Goal: Task Accomplishment & Management: Manage account settings

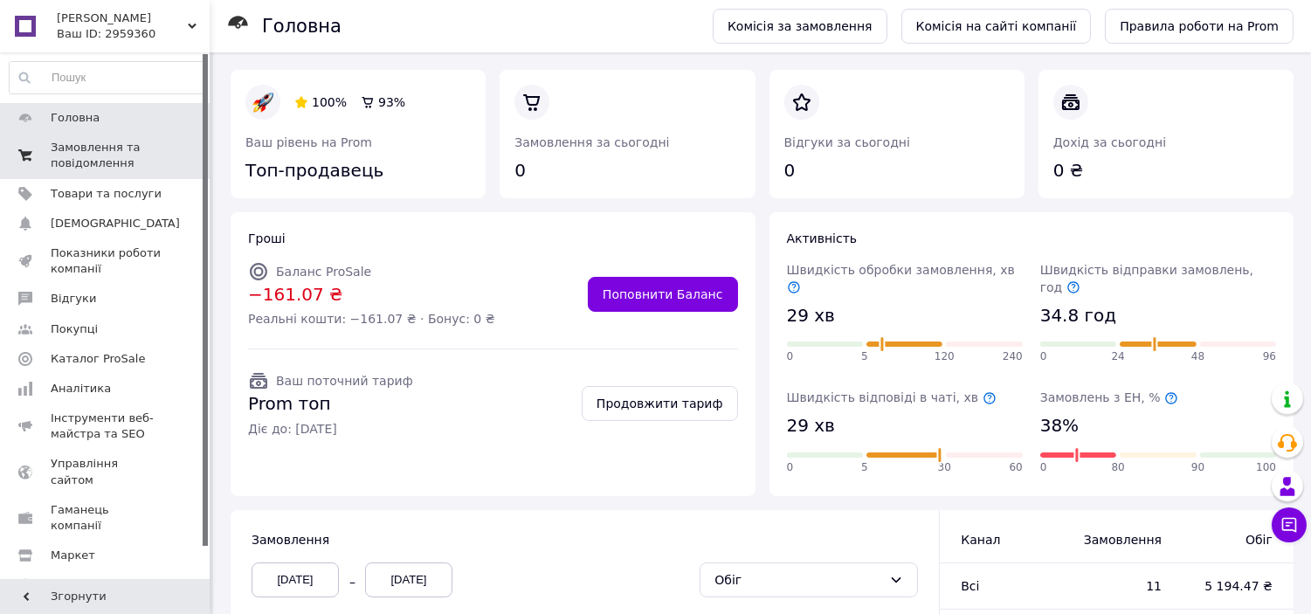
drag, startPoint x: 0, startPoint y: 0, endPoint x: 115, endPoint y: 154, distance: 192.2
click at [115, 154] on span "Замовлення та повідомлення" at bounding box center [106, 155] width 111 height 31
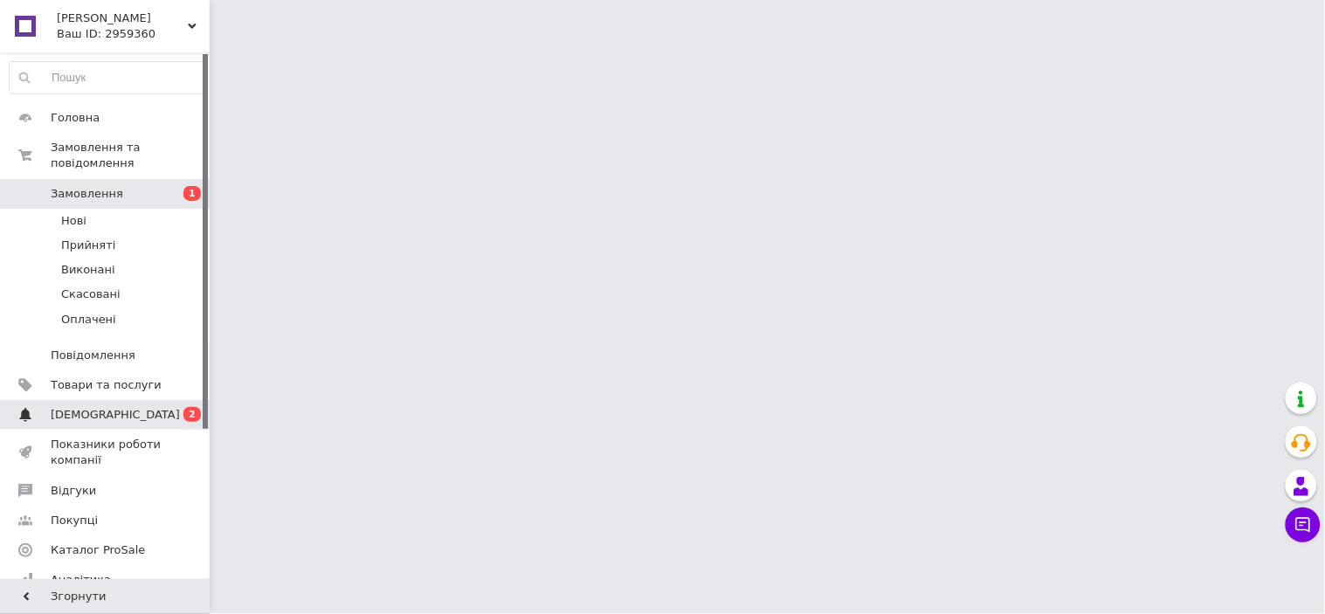
click at [129, 407] on span "[DEMOGRAPHIC_DATA]" at bounding box center [106, 415] width 111 height 16
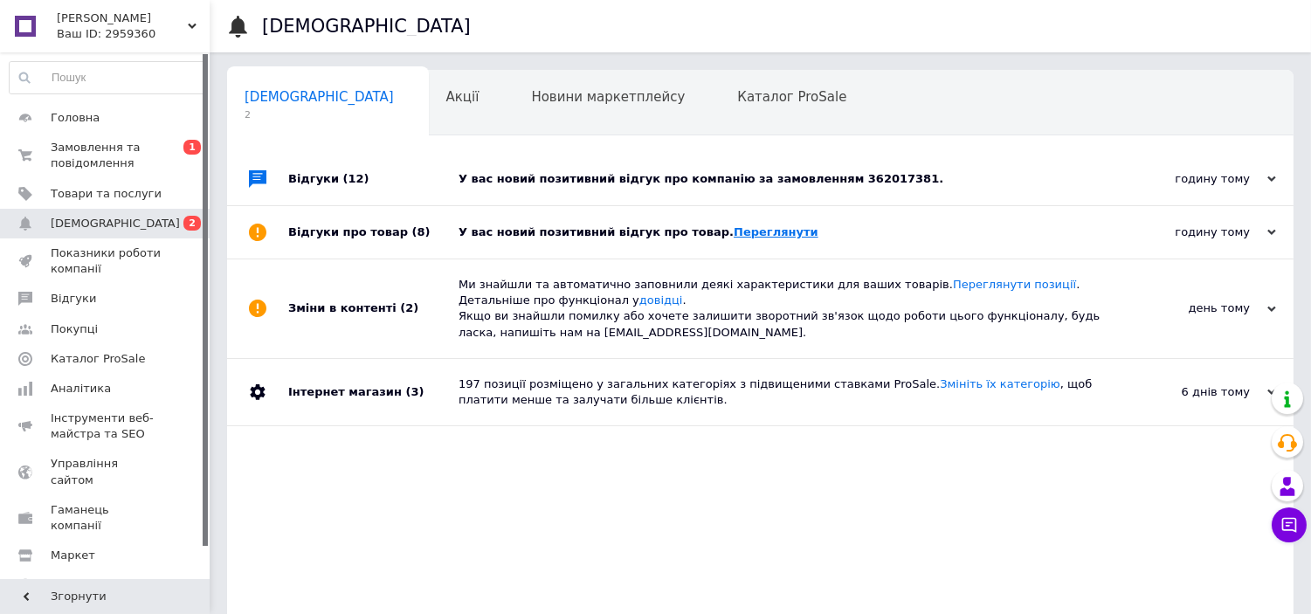
click at [753, 237] on link "Переглянути" at bounding box center [776, 231] width 85 height 13
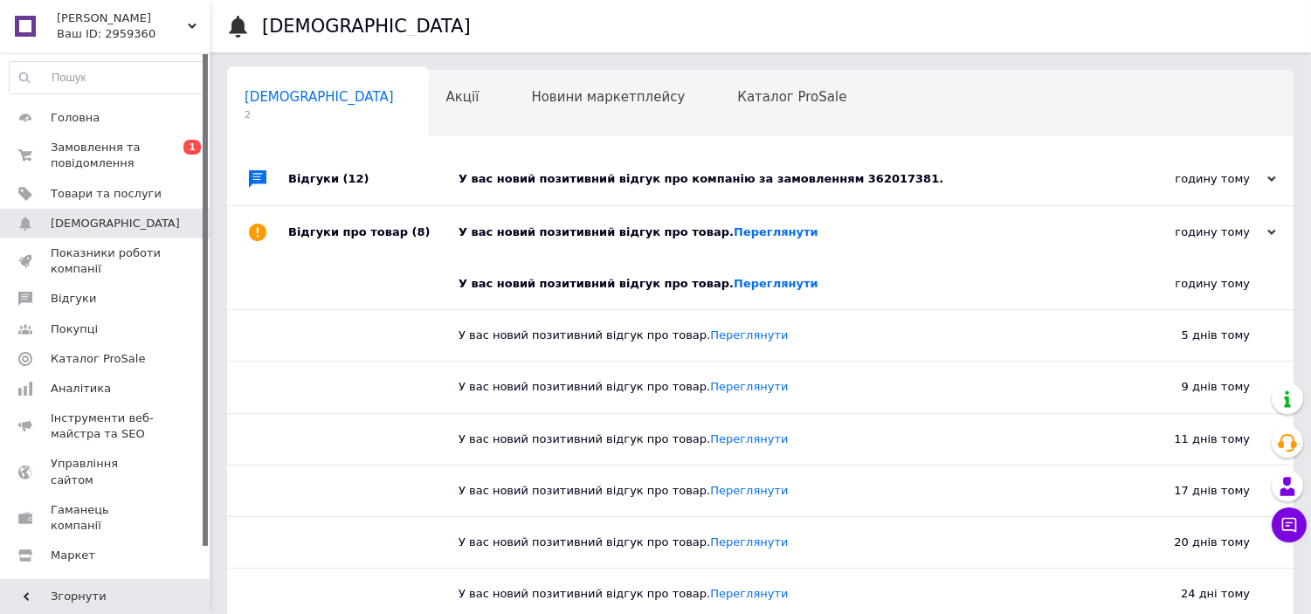
click at [778, 184] on div "У вас новий позитивний відгук про компанію за замовленням 362017381." at bounding box center [780, 179] width 643 height 16
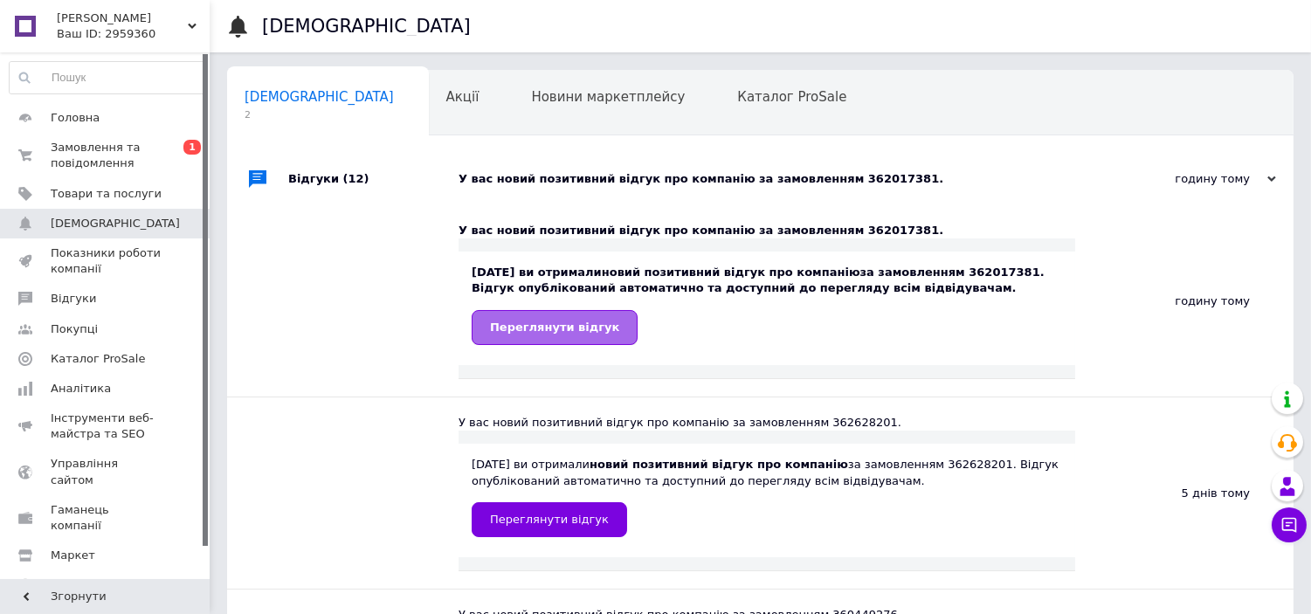
click at [535, 329] on span "Переглянути відгук" at bounding box center [554, 327] width 129 height 13
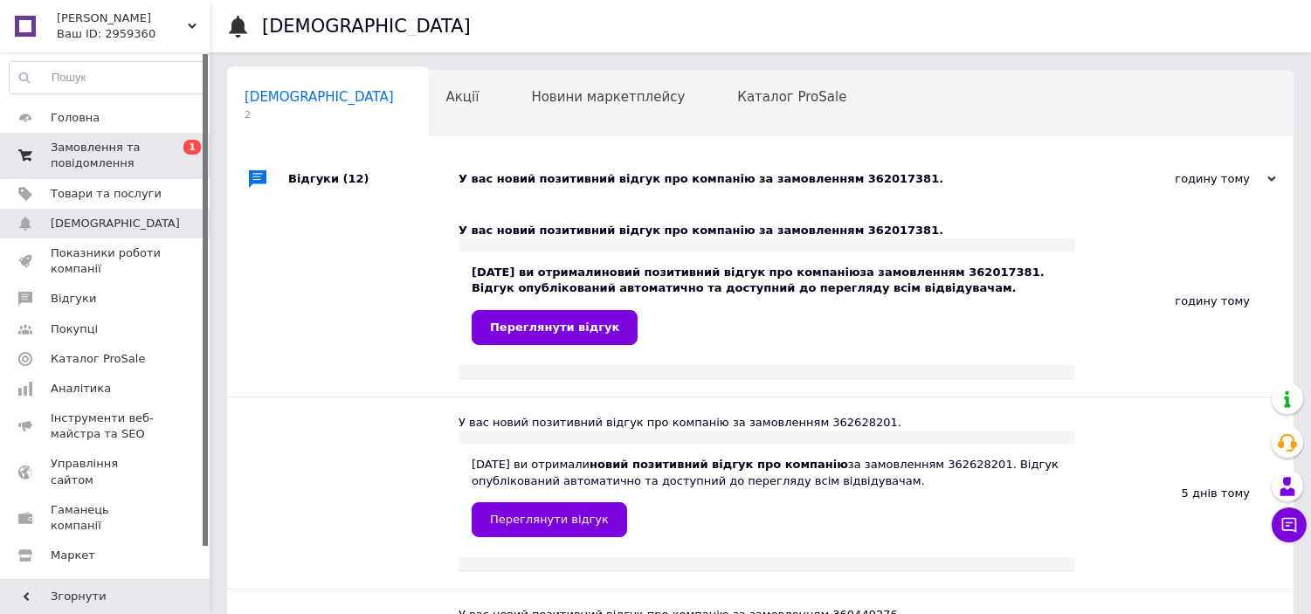
click at [106, 163] on span "Замовлення та повідомлення" at bounding box center [106, 155] width 111 height 31
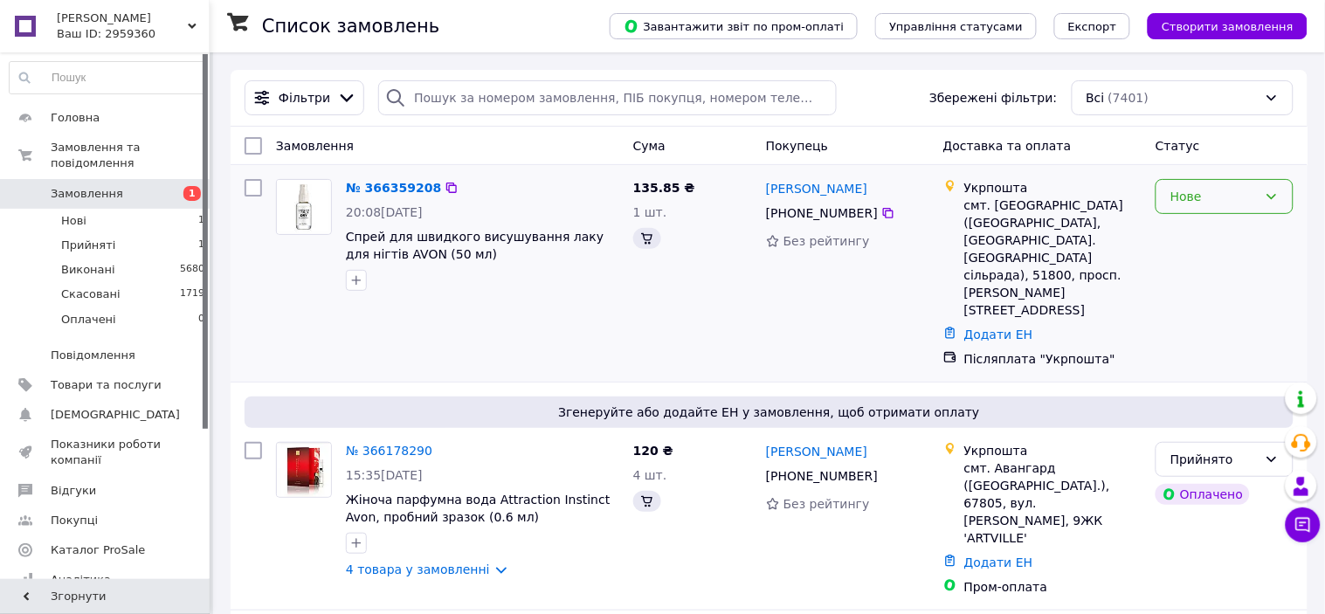
click at [1265, 196] on icon at bounding box center [1272, 197] width 14 height 14
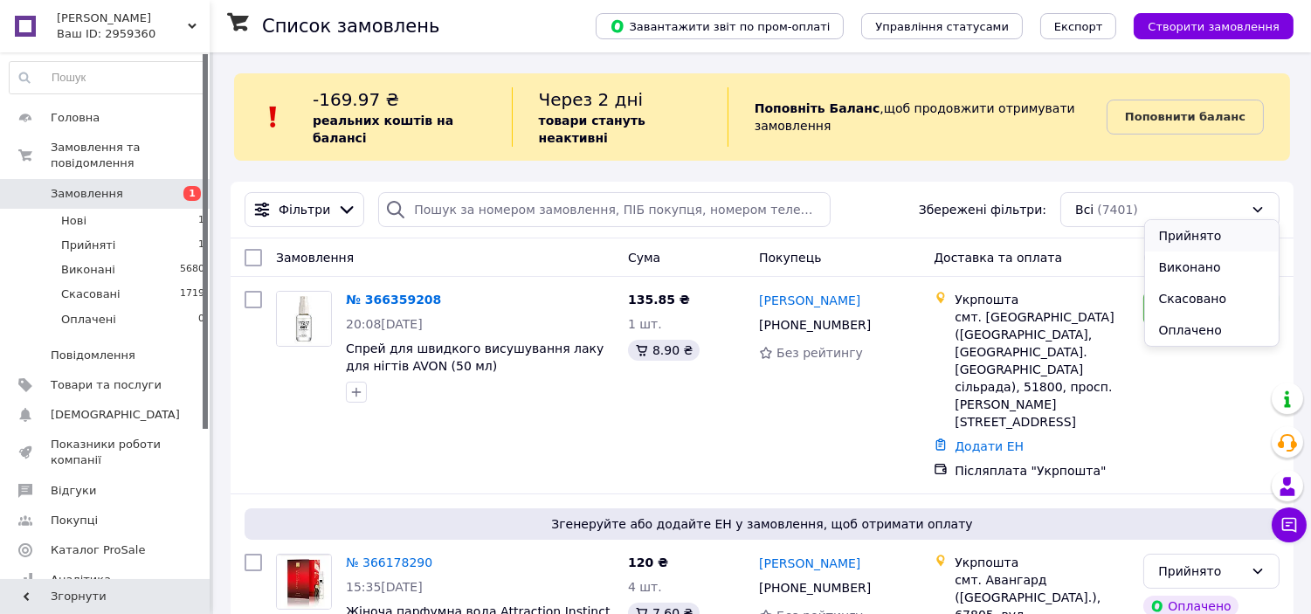
click at [1179, 242] on li "Прийнято" at bounding box center [1212, 235] width 135 height 31
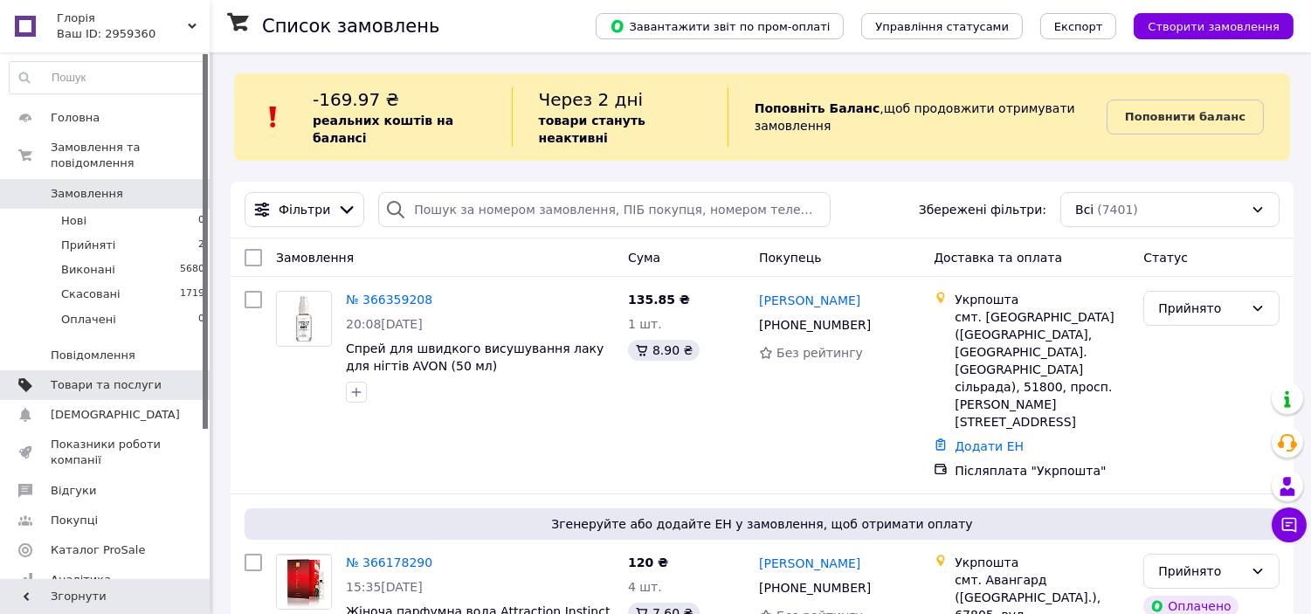
click at [133, 377] on span "Товари та послуги" at bounding box center [106, 385] width 111 height 16
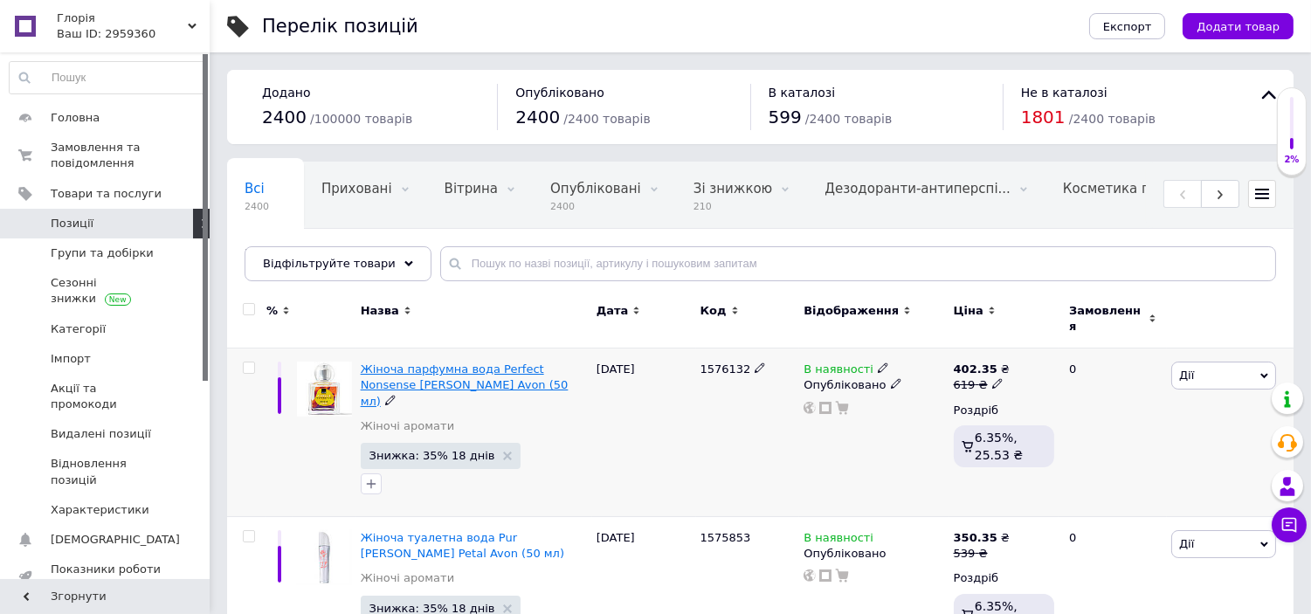
click at [500, 362] on span "Жіноча парфумна вода Perfect Nonsense [PERSON_NAME] Avon (50 мл)" at bounding box center [465, 384] width 208 height 45
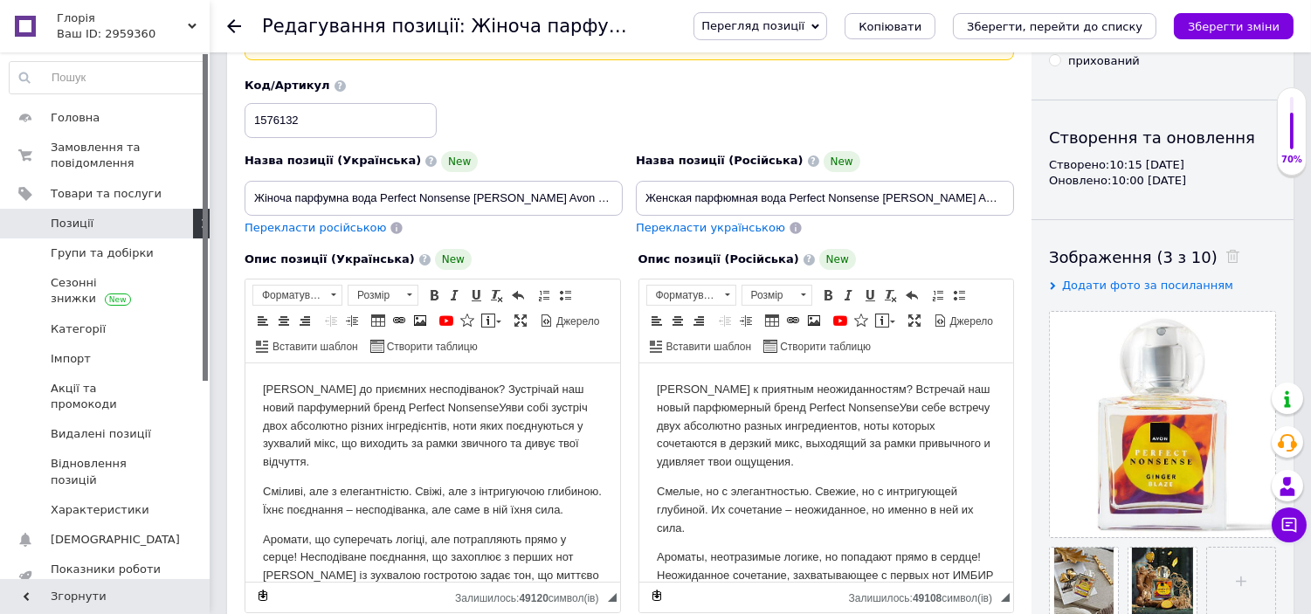
scroll to position [102, 0]
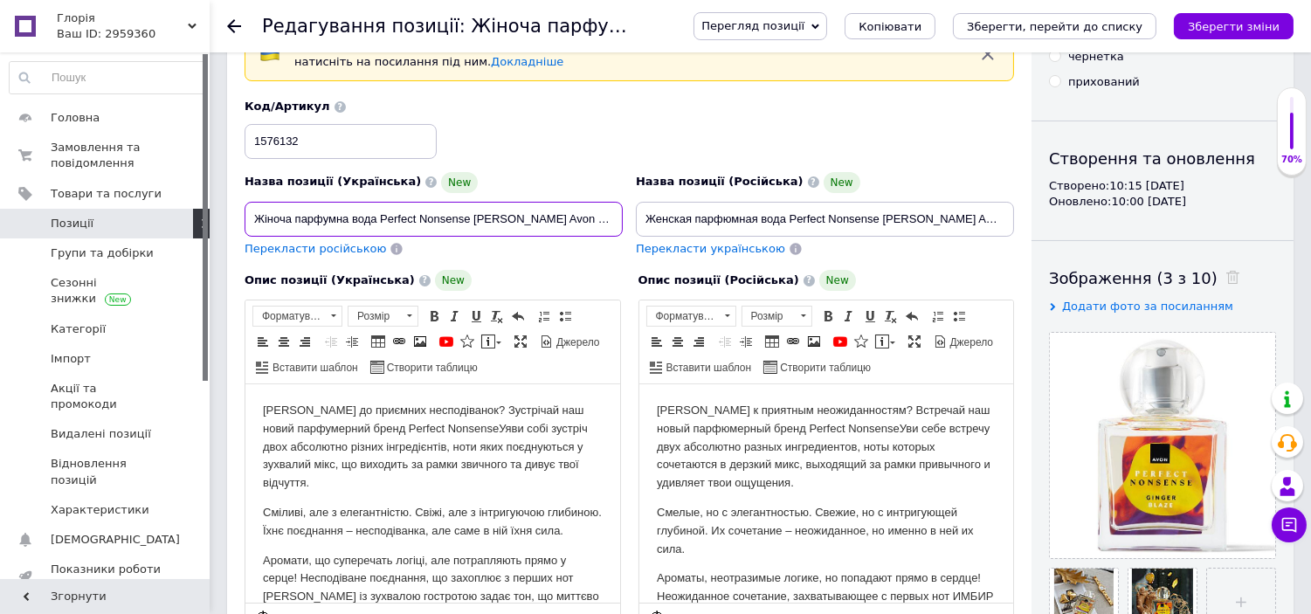
click at [380, 218] on input "Жіноча парфумна вода Perfect Nonsense [PERSON_NAME] Avon (50 мл)" at bounding box center [434, 219] width 378 height 35
drag, startPoint x: 254, startPoint y: 217, endPoint x: 569, endPoint y: 231, distance: 314.8
click at [569, 231] on input "Жіноча парфумна вода Perfect Nonsense [PERSON_NAME] Avon (50 мл)" at bounding box center [434, 219] width 378 height 35
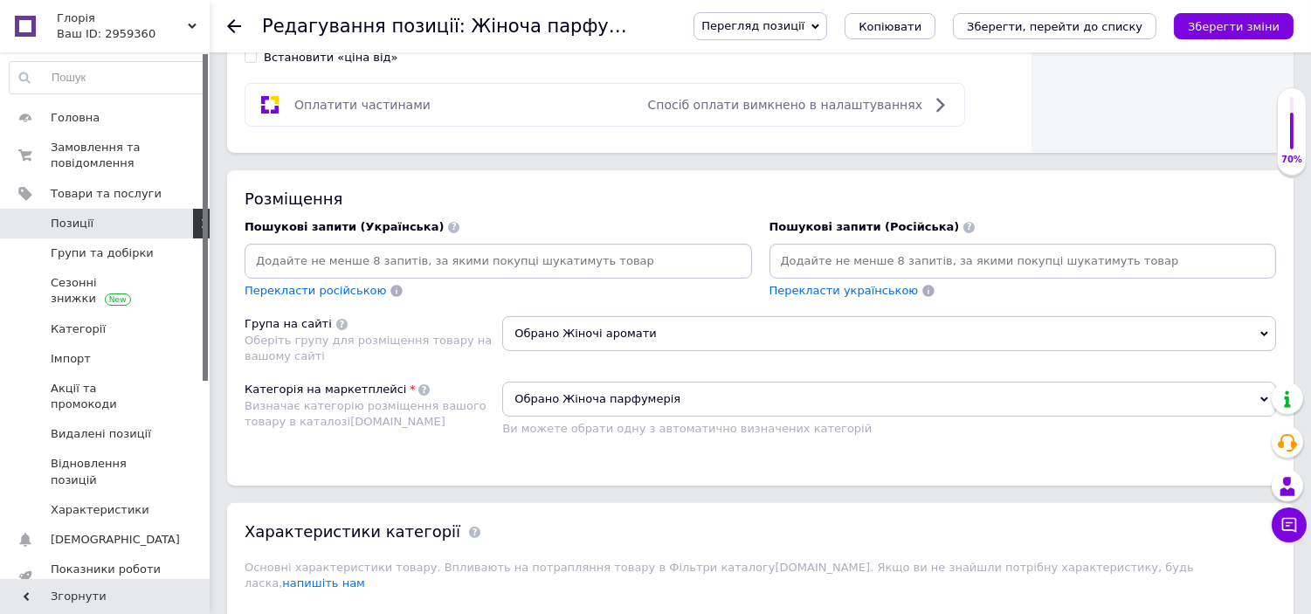
scroll to position [1071, 0]
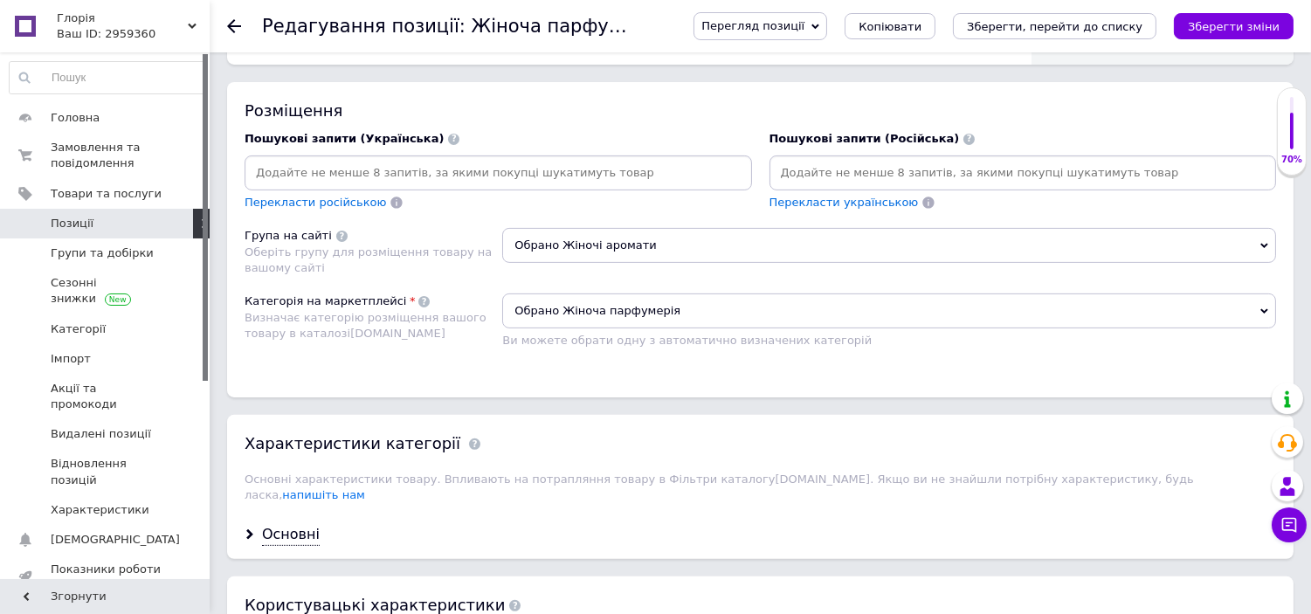
click at [512, 186] on input at bounding box center [498, 173] width 500 height 26
paste input "Жіноча парфумна вода Perfect Nonsense [PERSON_NAME] Avon"
type input "Жіноча парфумна вода Perfect Nonsense [PERSON_NAME] Avon"
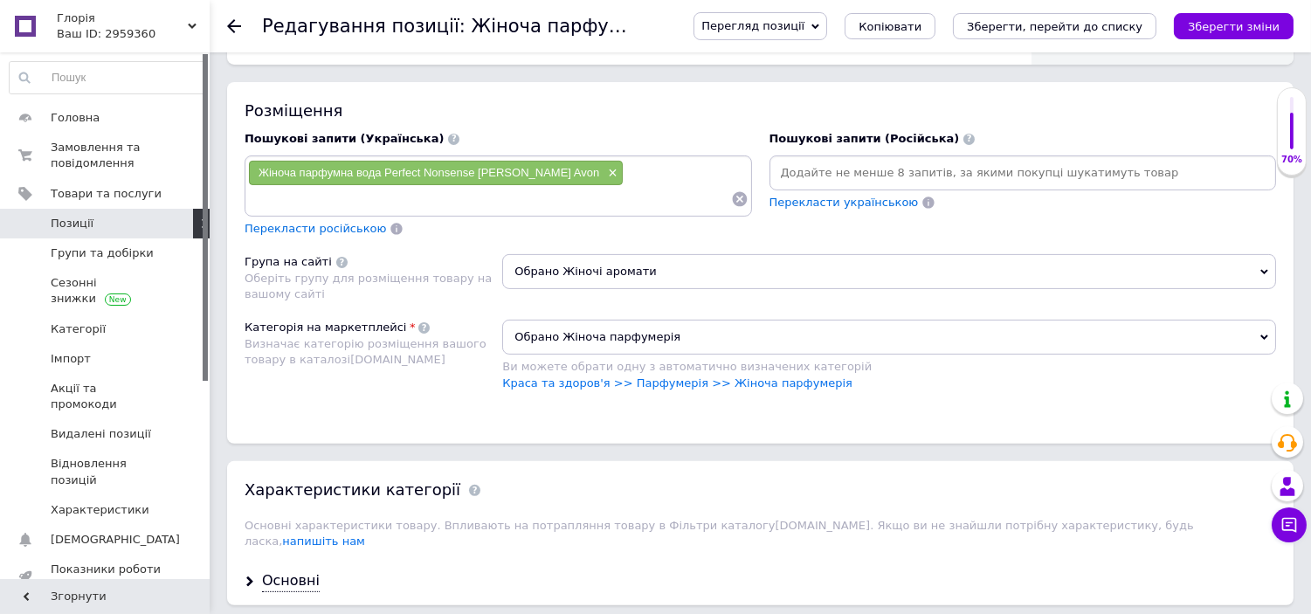
paste input "Жіноча парфумна вода Perfect Nonsense [PERSON_NAME] Avon"
type input "парфумна вода Perfect Nonsense [PERSON_NAME] Avon"
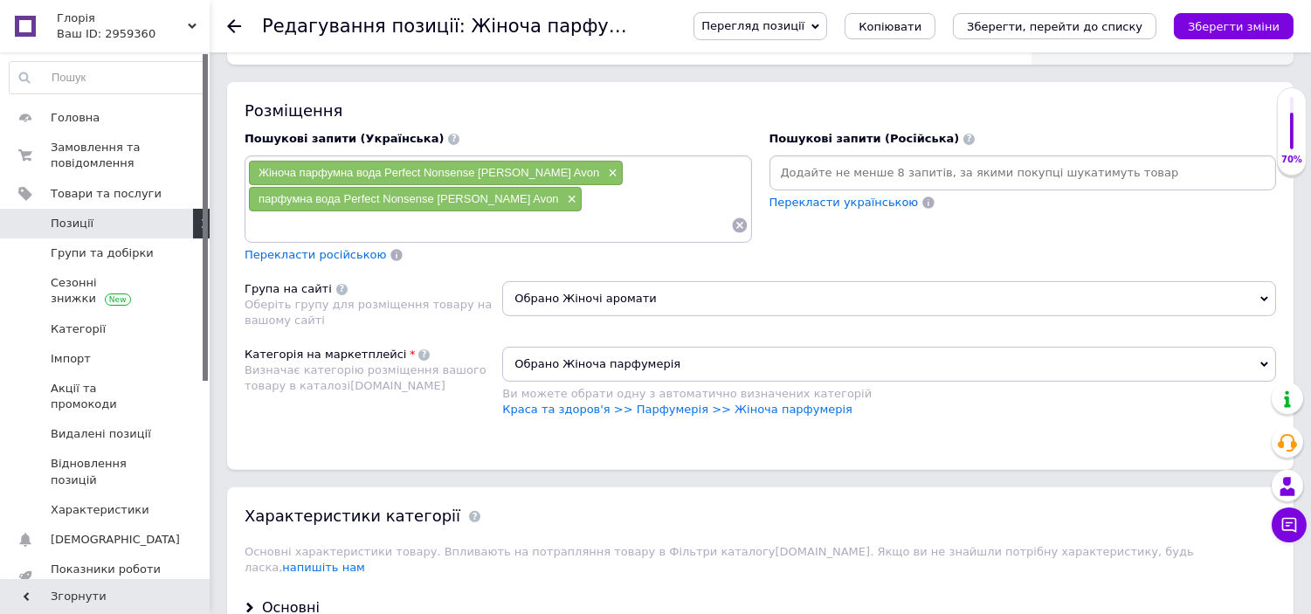
paste input "Жіноча парфумна вода Perfect Nonsense [PERSON_NAME] Avon"
type input "парфуми Perfect Nonsense [PERSON_NAME] Avon"
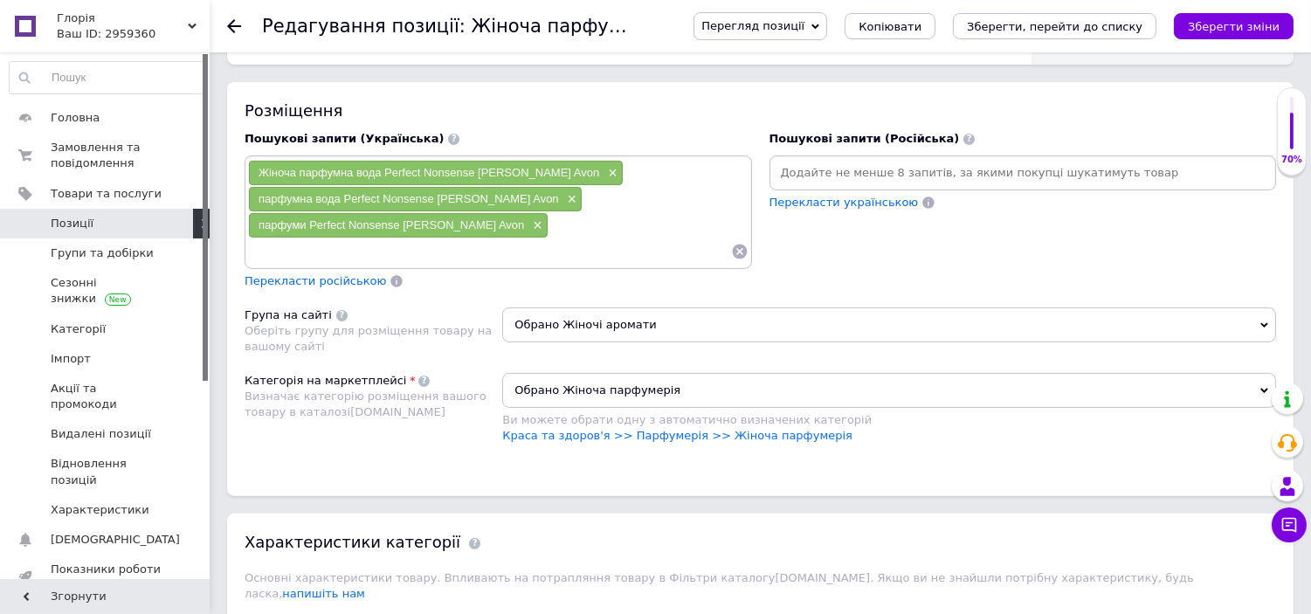
paste input "Жіноча парфумна вода Perfect Nonsense [PERSON_NAME] Avon"
type input "Perfect Nonsense [PERSON_NAME] Avon"
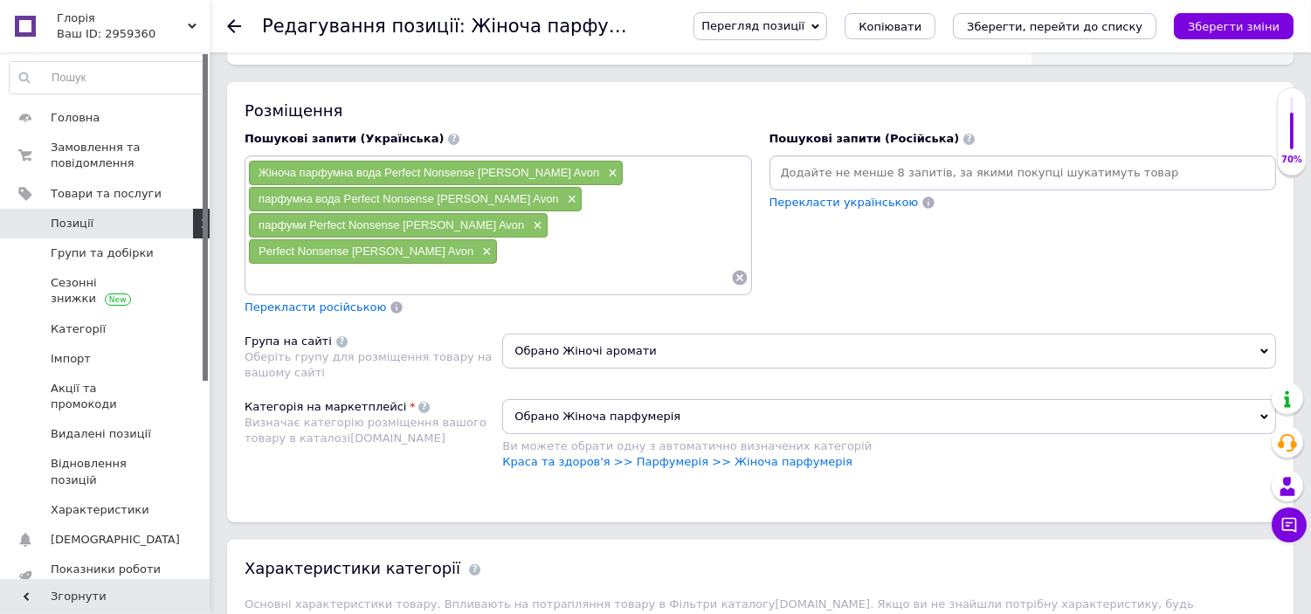
paste input "Жіноча парфумна вода Perfect Nonsense [PERSON_NAME] Avon"
type input "Perfect Nonsense [PERSON_NAME]"
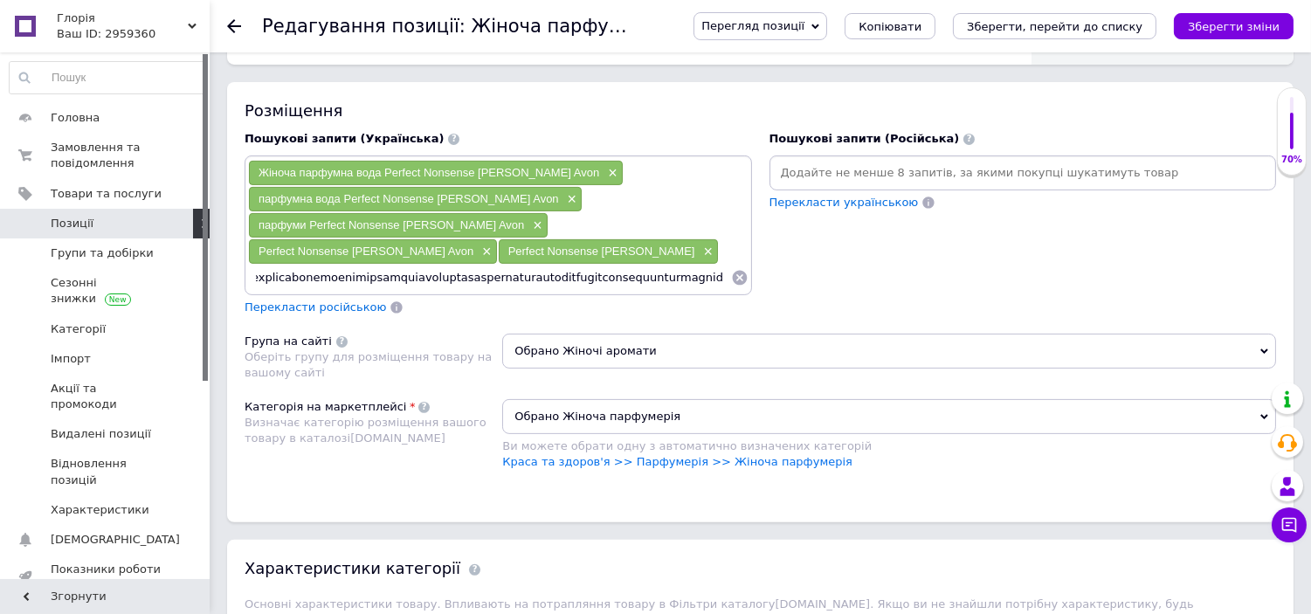
scroll to position [0, 0]
type input "6l\21ip==-1d355316161509916\sitametconsecteturadipiscingelitseddoeiusmodtempori…"
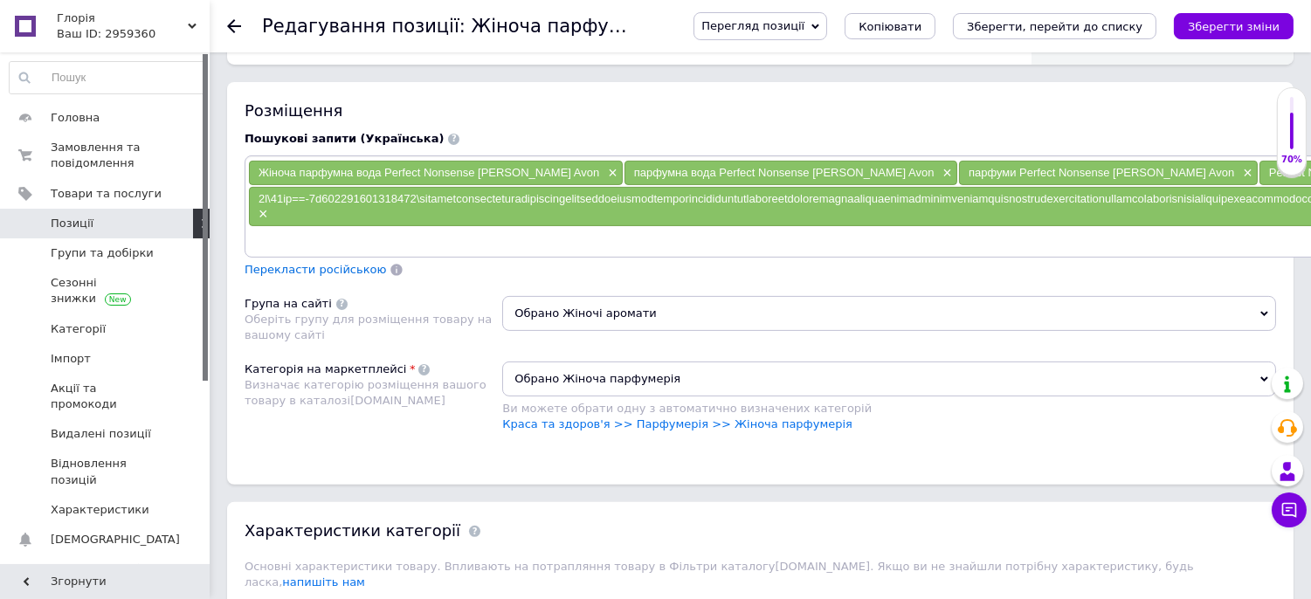
click at [512, 185] on div "Жіноча парфумна вода Perfect Nonsense [PERSON_NAME] Avon ×" at bounding box center [436, 173] width 374 height 24
click at [259, 222] on span "×" at bounding box center [261, 214] width 14 height 15
